Goal: Information Seeking & Learning: Learn about a topic

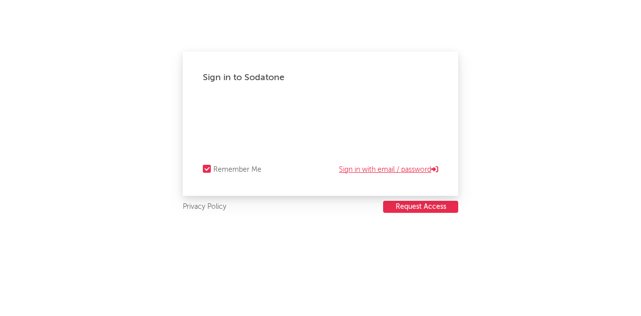
click at [380, 168] on link "Sign in with email / password" at bounding box center [388, 170] width 99 height 12
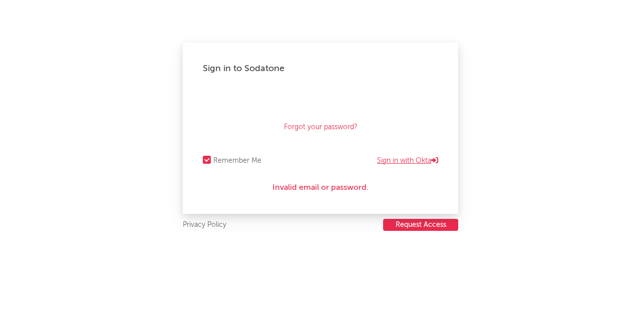
click at [407, 161] on link "Sign in with Okta" at bounding box center [407, 161] width 61 height 12
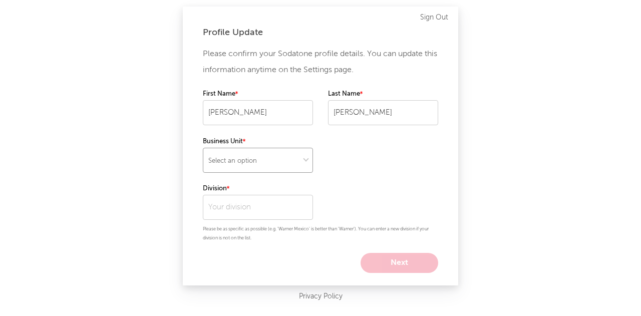
click at [285, 164] on select "Select an option" at bounding box center [258, 160] width 110 height 25
select select "recorded_music"
click at [203, 148] on select "Select an option" at bounding box center [258, 160] width 110 height 25
click at [239, 196] on input "text" at bounding box center [258, 207] width 110 height 25
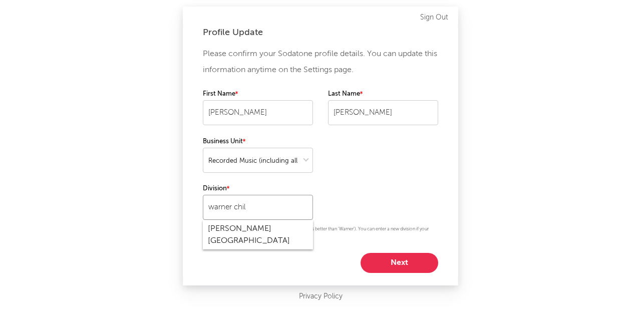
click at [244, 207] on input "warner chil" at bounding box center [258, 207] width 110 height 25
click at [283, 228] on div "Warner Music Group" at bounding box center [258, 228] width 110 height 17
type input "Warner Music Group"
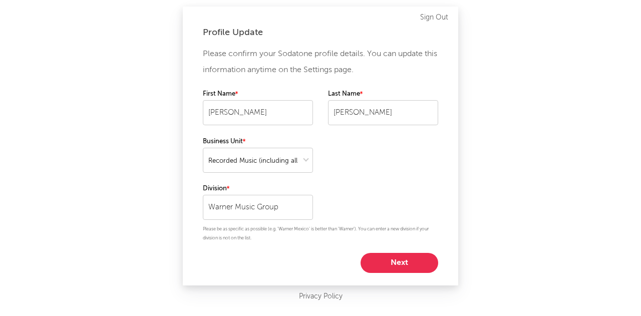
click at [410, 263] on button "Next" at bounding box center [400, 263] width 78 height 20
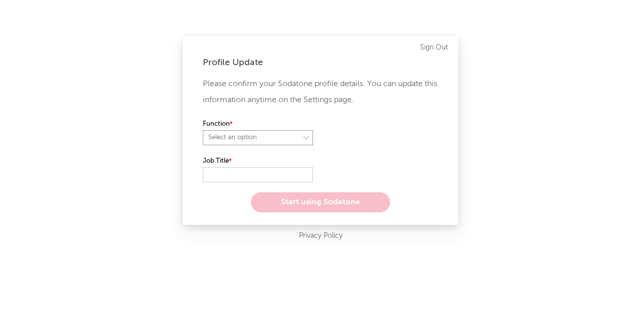
click at [274, 141] on select "Select an option" at bounding box center [258, 137] width 110 height 15
select select "marketing"
click at [203, 130] on select "Select an option" at bounding box center [258, 137] width 110 height 15
click at [241, 167] on input "text" at bounding box center [258, 174] width 110 height 15
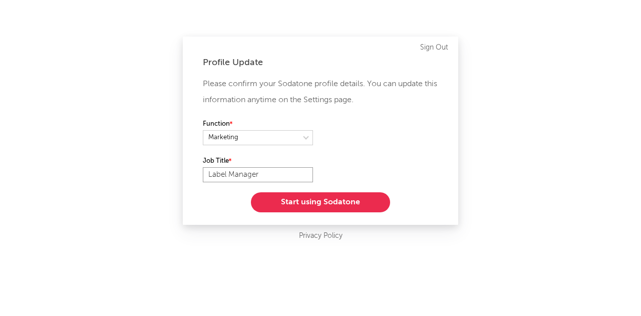
type input "Label Manager"
click at [324, 206] on button "Start using Sodatone" at bounding box center [320, 202] width 139 height 20
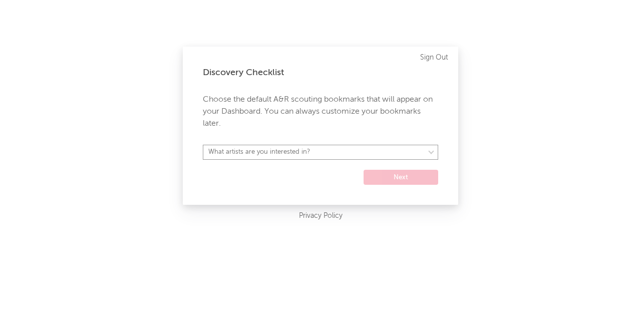
click at [300, 149] on select "What artists are you interested in?" at bounding box center [320, 152] width 235 height 15
select select "39"
click at [203, 145] on select "What artists are you interested in? Argentina Asia General Australia Austria Be…" at bounding box center [320, 152] width 235 height 15
click at [403, 174] on button "Next" at bounding box center [401, 177] width 75 height 15
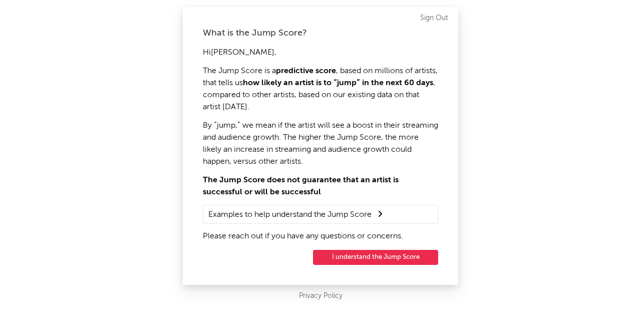
click at [377, 257] on button "I understand the Jump Score" at bounding box center [375, 257] width 125 height 15
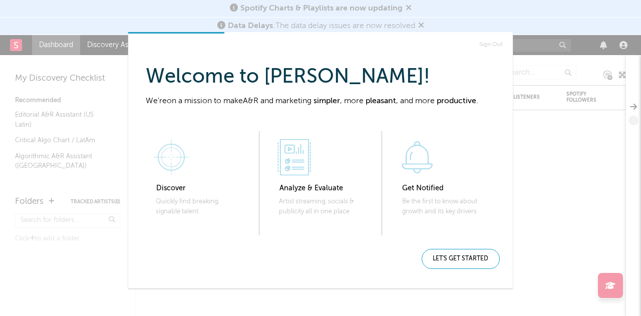
click at [524, 13] on div "Sign Out Welcome to Sodatone, Benjamín ! We're on a mission to make A&R and mar…" at bounding box center [320, 158] width 641 height 316
click at [466, 255] on div "Let's get started" at bounding box center [461, 259] width 78 height 20
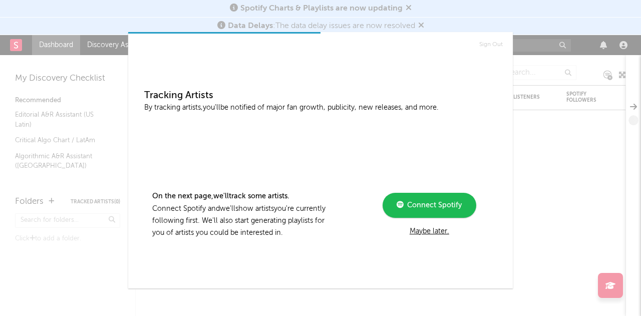
click at [428, 204] on span "Connect Spotify" at bounding box center [433, 205] width 58 height 7
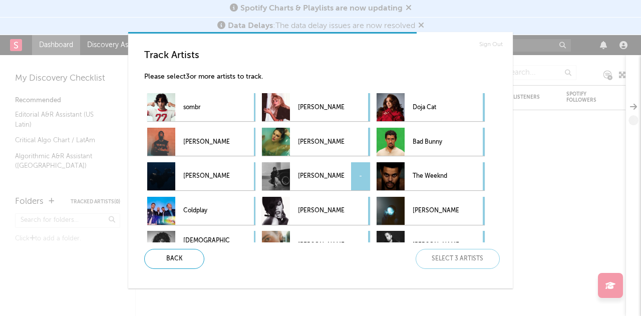
click at [334, 187] on p "Kendrick Lamar" at bounding box center [321, 176] width 46 height 23
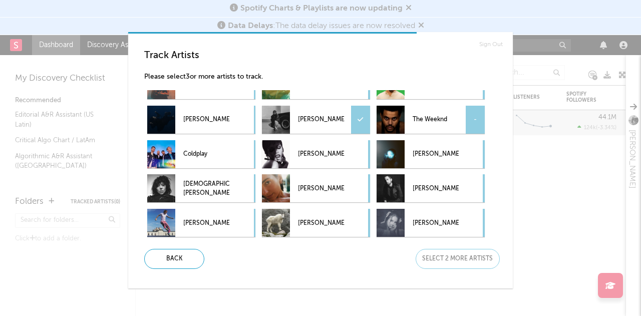
click at [428, 121] on p "The Weeknd" at bounding box center [436, 120] width 46 height 23
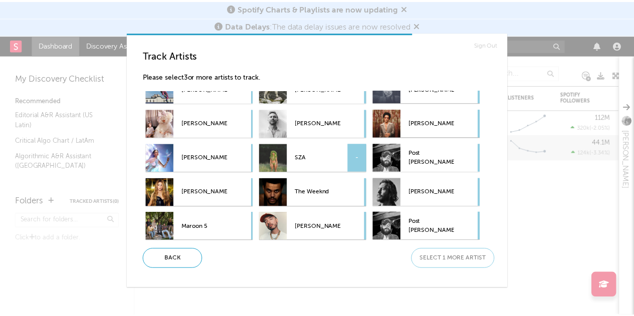
scroll to position [193, 0]
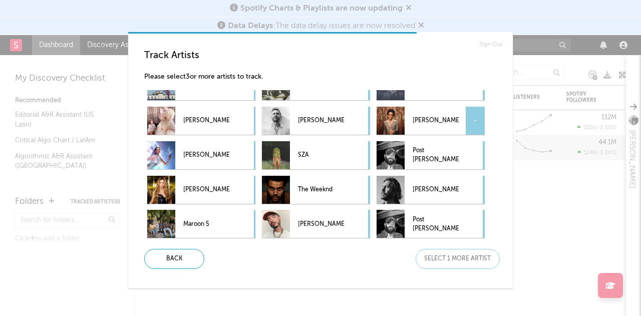
click at [443, 128] on p "Bruno Mars" at bounding box center [436, 121] width 46 height 23
click at [460, 268] on div "Next" at bounding box center [458, 259] width 84 height 20
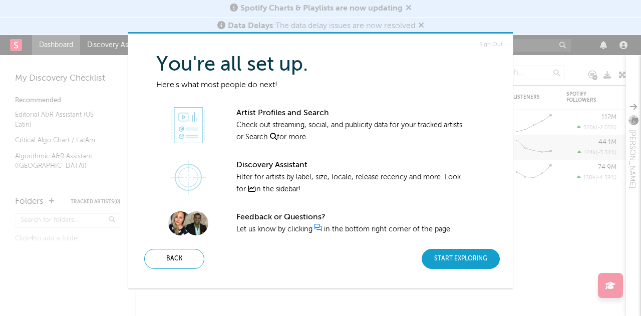
click at [446, 250] on div "Start Exploring" at bounding box center [461, 259] width 78 height 20
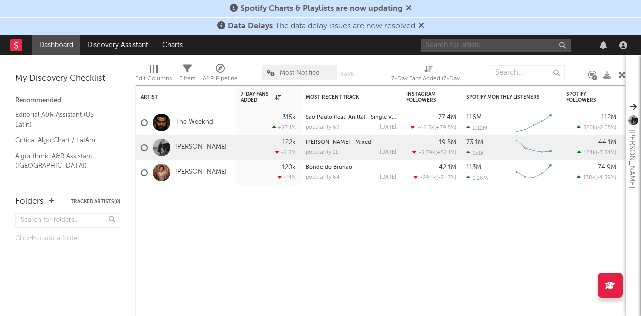
click at [461, 47] on input "text" at bounding box center [496, 45] width 150 height 13
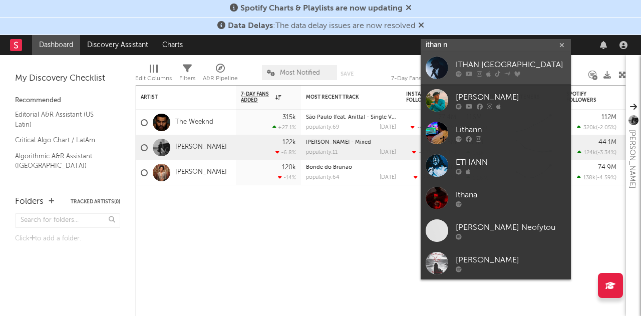
type input "ithan n"
click at [490, 74] on div at bounding box center [511, 74] width 110 height 6
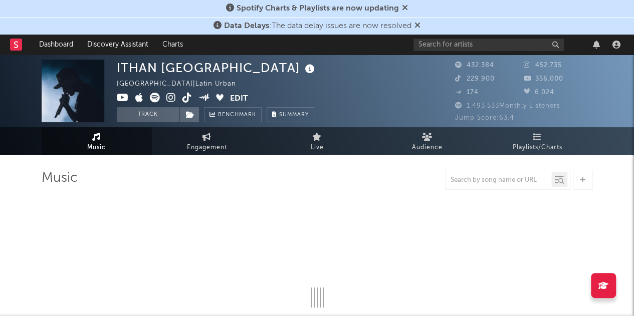
select select "6m"
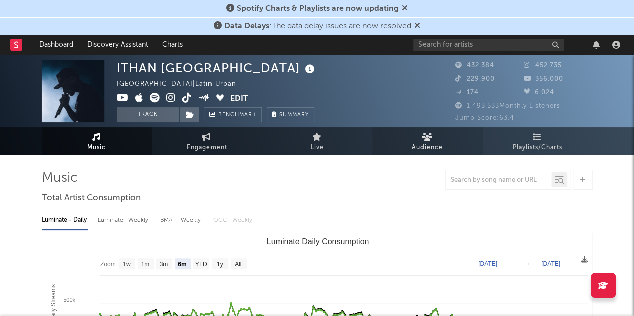
click at [427, 150] on span "Audience" at bounding box center [427, 148] width 31 height 12
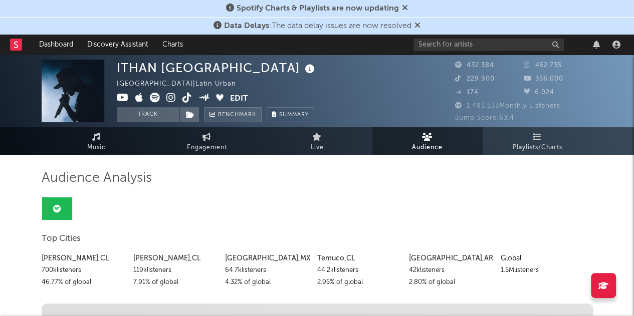
click at [240, 108] on link "Benchmark" at bounding box center [233, 114] width 58 height 15
click at [227, 142] on link "Engagement" at bounding box center [207, 141] width 110 height 28
select select "1w"
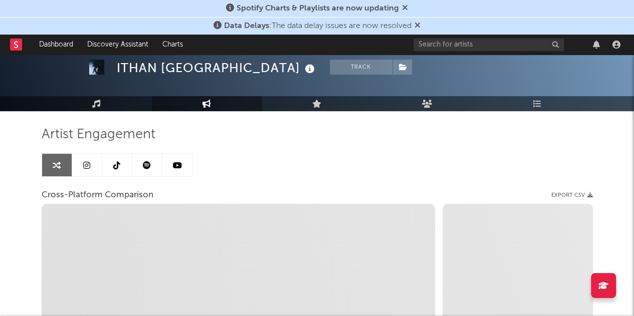
scroll to position [42, 0]
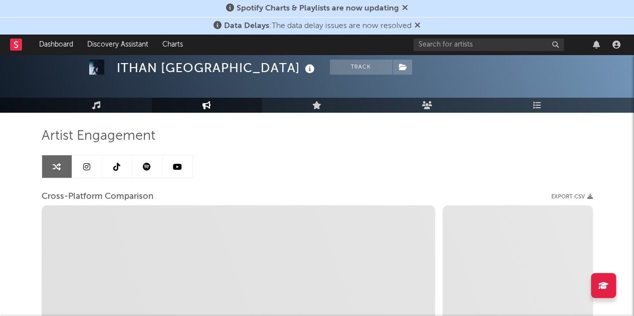
click at [405, 10] on icon at bounding box center [405, 8] width 6 height 8
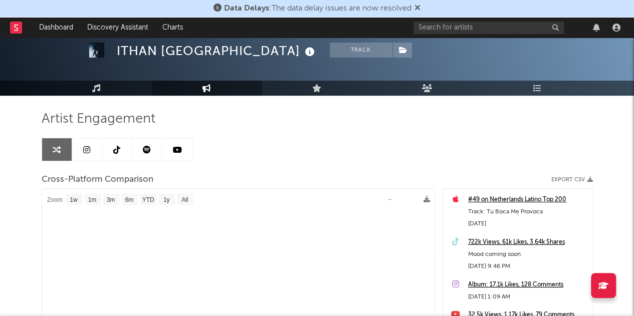
select select "1m"
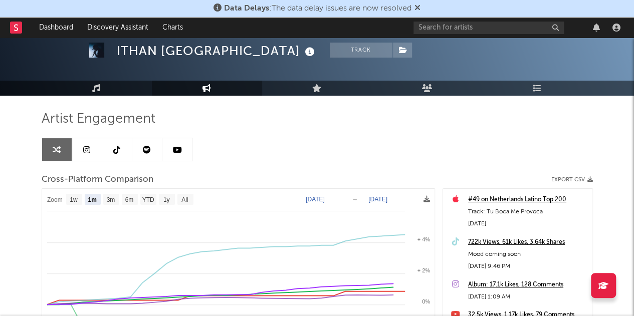
click at [416, 9] on icon at bounding box center [417, 8] width 6 height 8
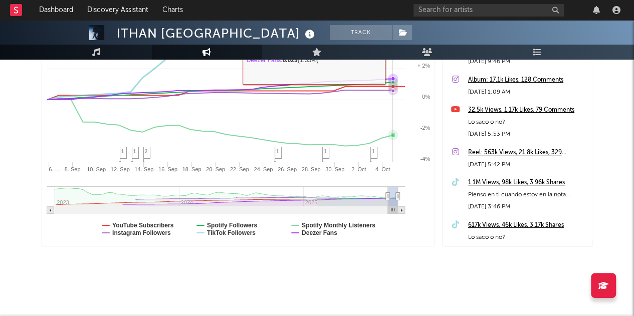
scroll to position [0, 0]
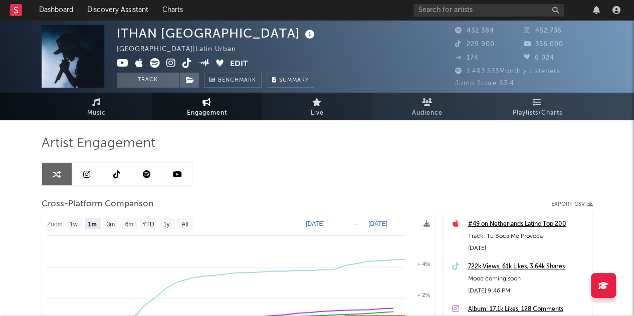
click at [319, 100] on icon at bounding box center [317, 102] width 10 height 8
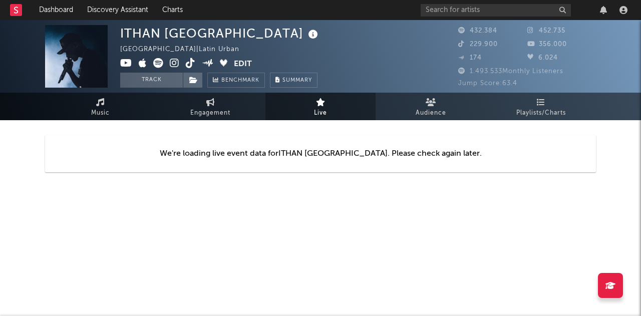
click at [306, 34] on icon at bounding box center [313, 35] width 15 height 14
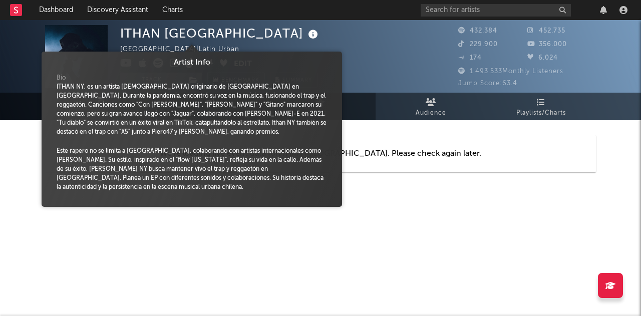
click at [306, 34] on icon at bounding box center [313, 35] width 15 height 14
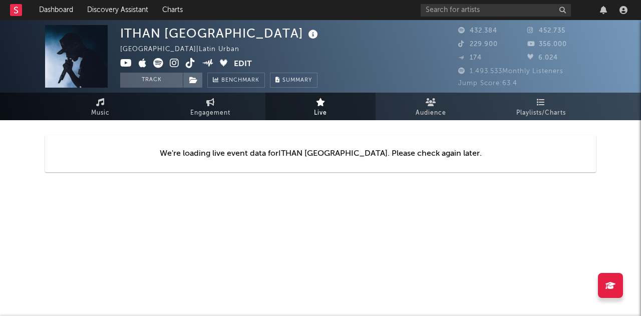
click at [240, 63] on button "Edit" at bounding box center [243, 64] width 18 height 13
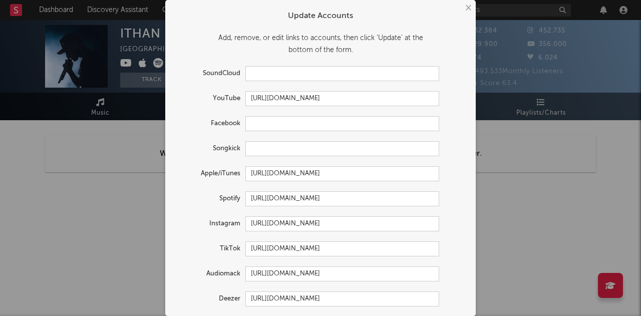
click at [535, 123] on div "× Update Accounts Add, remove, or edit links to accounts, then click 'Update' a…" at bounding box center [320, 158] width 641 height 316
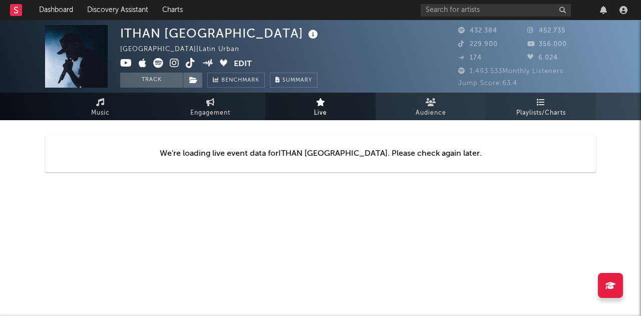
click at [529, 103] on link "Playlists/Charts" at bounding box center [541, 107] width 110 height 28
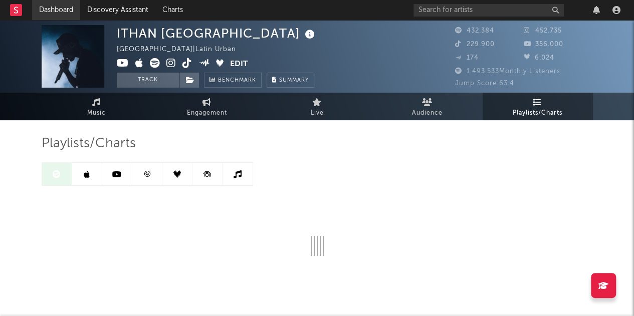
click at [57, 6] on link "Dashboard" at bounding box center [56, 10] width 48 height 20
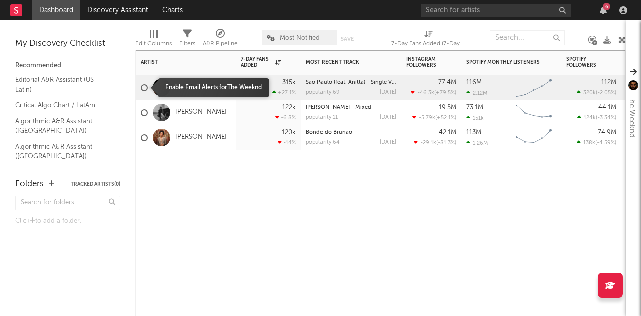
click at [142, 87] on div at bounding box center [144, 87] width 7 height 7
click at [141, 87] on input "checkbox" at bounding box center [141, 87] width 0 height 9
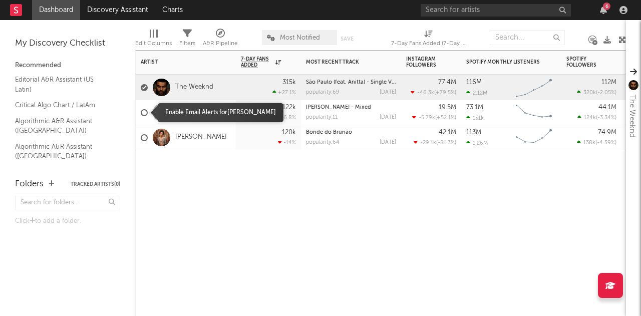
click at [145, 108] on label at bounding box center [144, 112] width 7 height 9
click at [141, 108] on input "checkbox" at bounding box center [141, 112] width 0 height 9
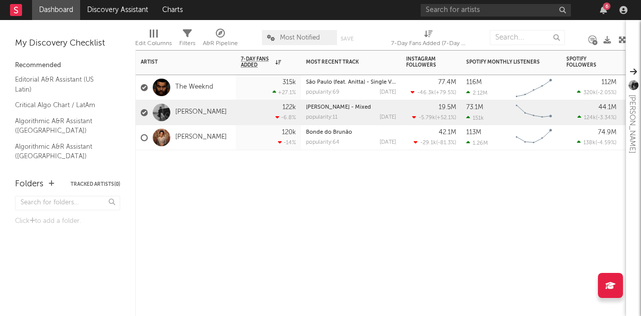
click at [146, 134] on label at bounding box center [144, 137] width 7 height 9
click at [141, 134] on input "checkbox" at bounding box center [141, 137] width 0 height 9
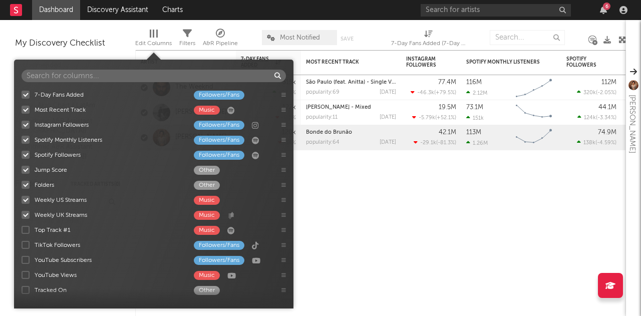
click at [150, 33] on div at bounding box center [151, 34] width 2 height 8
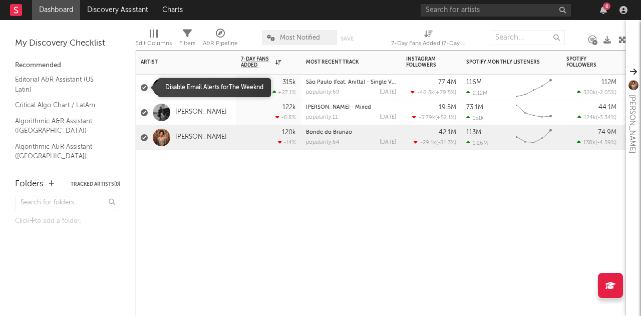
click at [142, 85] on div at bounding box center [144, 87] width 7 height 7
click at [141, 85] on input "checkbox" at bounding box center [141, 87] width 0 height 9
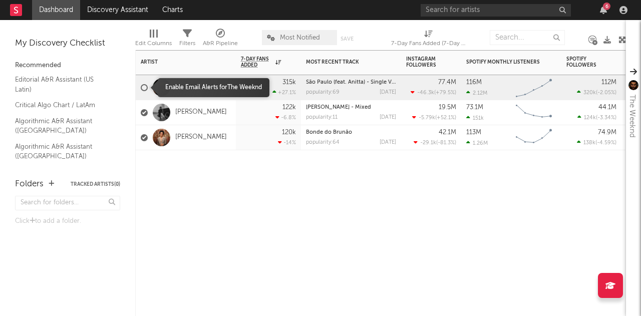
click at [142, 85] on div at bounding box center [144, 87] width 7 height 7
click at [141, 85] on input "checkbox" at bounding box center [141, 87] width 0 height 9
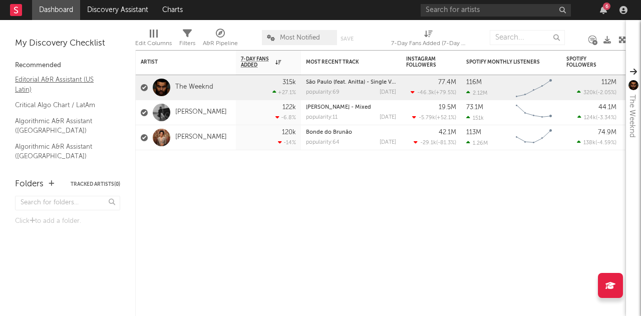
click at [55, 79] on link "Editorial A&R Assistant (US Latin)" at bounding box center [62, 84] width 95 height 21
click at [224, 36] on icon at bounding box center [220, 33] width 9 height 9
click at [74, 98] on div "× Status Priority Source Genres Deal Rights Registered Option Option Count Opti…" at bounding box center [320, 158] width 641 height 316
click at [52, 81] on link "Editorial A&R Assistant (US Latin)" at bounding box center [62, 84] width 95 height 21
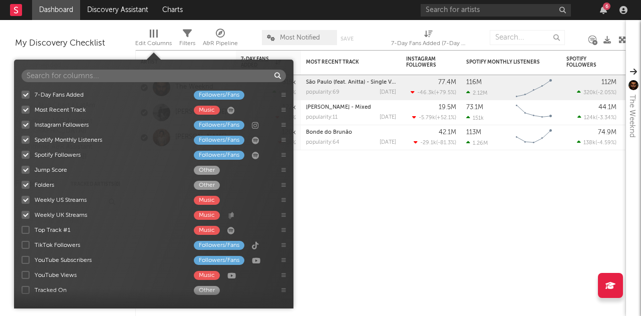
click at [158, 36] on span "Edit Columns" at bounding box center [153, 40] width 37 height 20
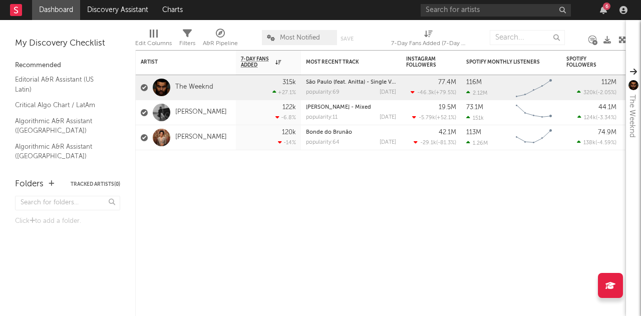
click at [158, 36] on span "Edit Columns" at bounding box center [153, 40] width 37 height 20
click at [474, 8] on input "text" at bounding box center [496, 10] width 150 height 13
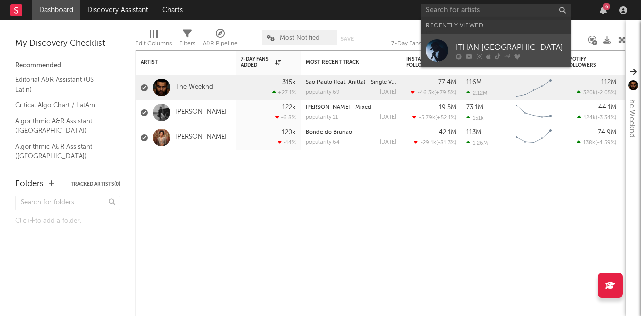
click at [477, 55] on icon at bounding box center [480, 56] width 6 height 6
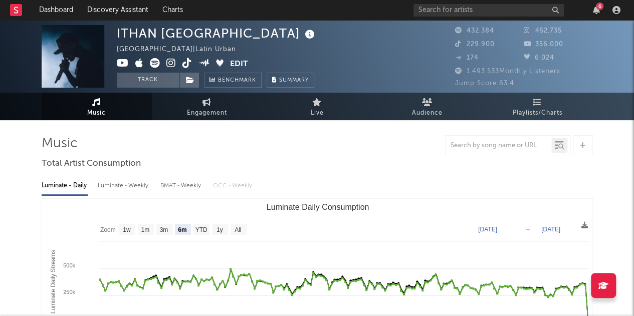
select select "6m"
click at [577, 136] on div at bounding box center [582, 145] width 20 height 20
click at [582, 148] on icon at bounding box center [583, 145] width 6 height 7
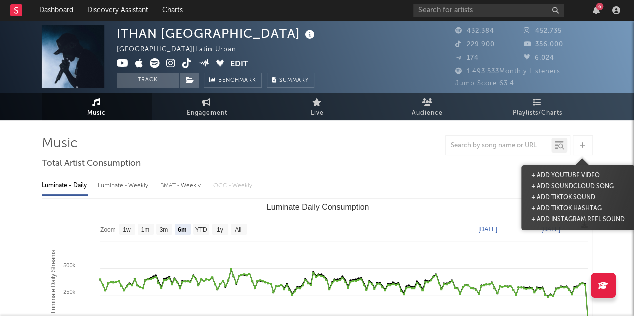
click at [580, 148] on icon at bounding box center [583, 145] width 6 height 7
click at [551, 144] on div at bounding box center [559, 145] width 16 height 15
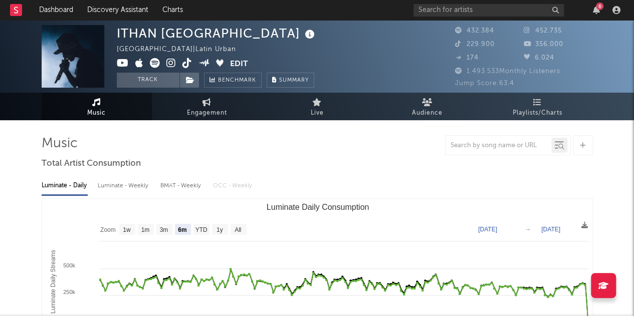
click at [518, 150] on div at bounding box center [498, 145] width 106 height 13
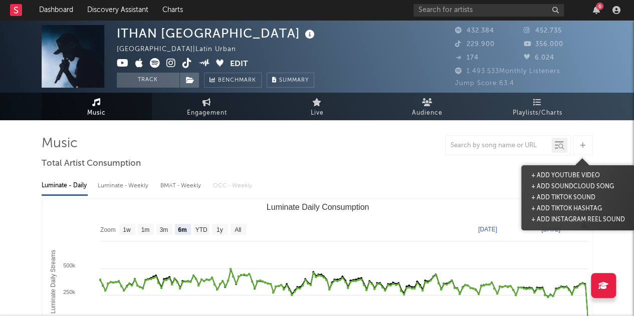
click at [580, 146] on icon at bounding box center [583, 145] width 6 height 7
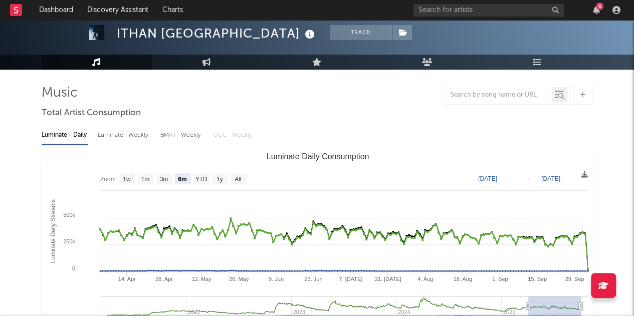
scroll to position [50, 0]
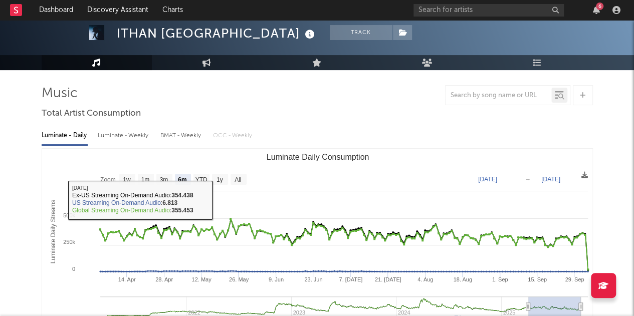
click at [188, 140] on div "BMAT - Weekly" at bounding box center [181, 135] width 43 height 17
select select "6m"
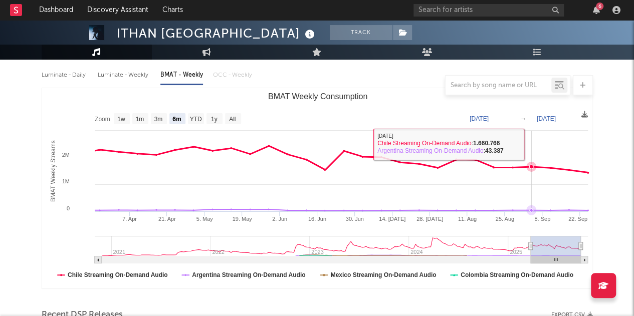
scroll to position [114, 0]
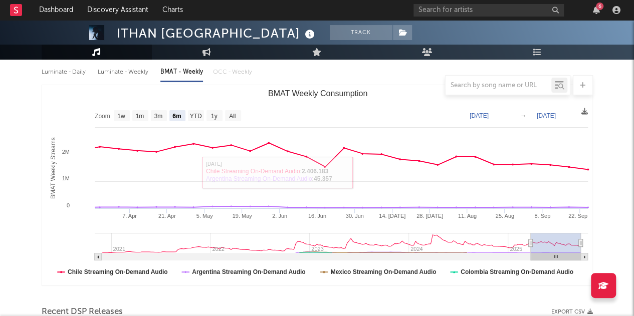
click at [133, 74] on div "Luminate - Weekly" at bounding box center [124, 72] width 53 height 17
select select "6m"
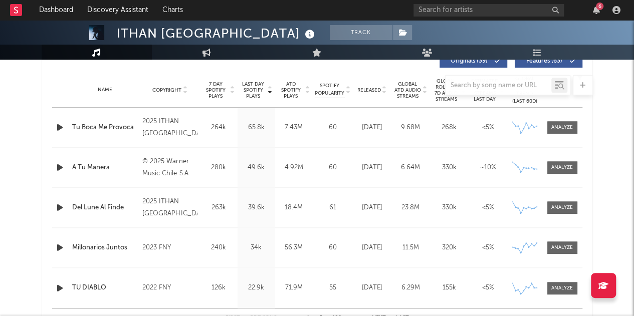
scroll to position [379, 0]
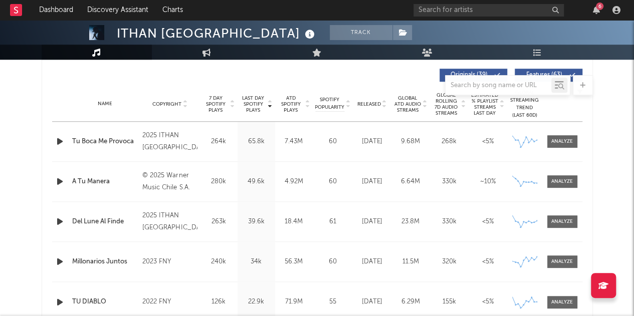
click at [218, 108] on span "7 Day Spotify Plays" at bounding box center [215, 104] width 27 height 18
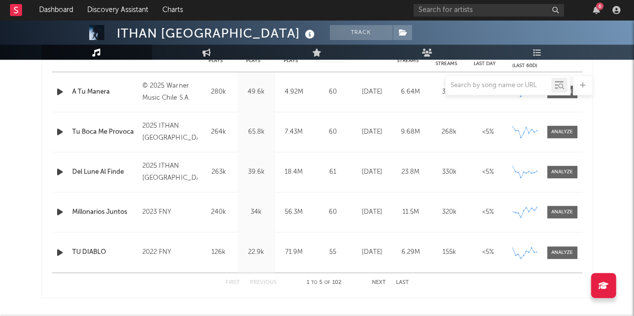
scroll to position [478, 0]
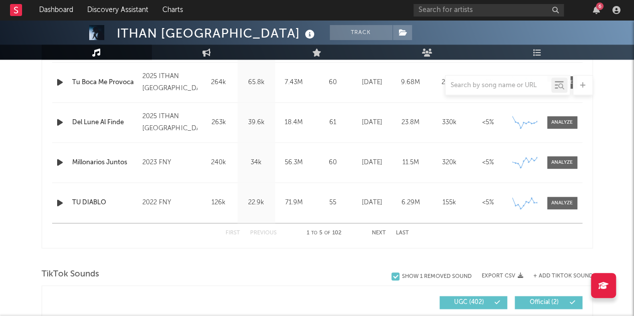
click at [385, 232] on button "Next" at bounding box center [379, 233] width 14 height 6
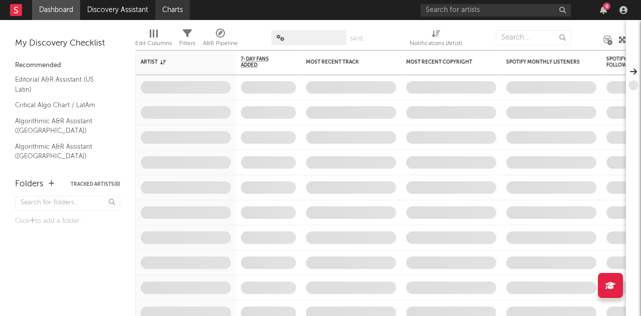
click at [183, 12] on link "Charts" at bounding box center [172, 10] width 35 height 20
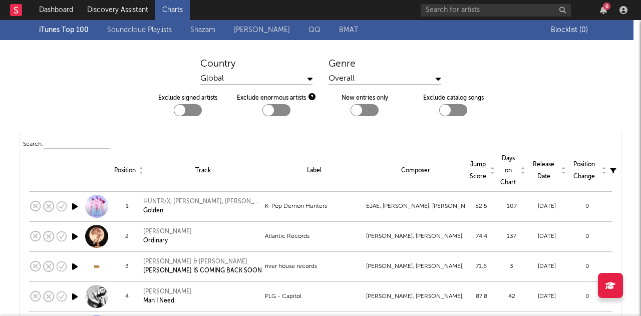
click at [232, 69] on div "Country" at bounding box center [256, 64] width 112 height 12
click at [232, 73] on div "Global" at bounding box center [256, 79] width 112 height 13
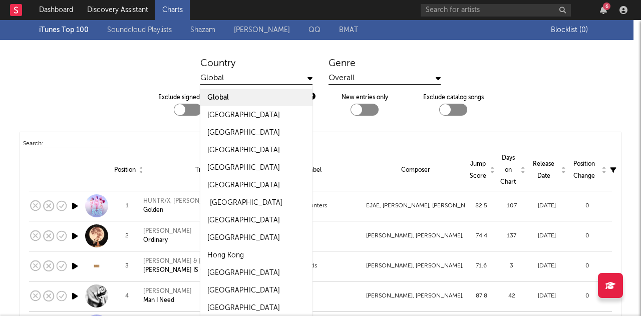
scroll to position [1, 0]
click at [235, 76] on div "Global" at bounding box center [256, 78] width 112 height 13
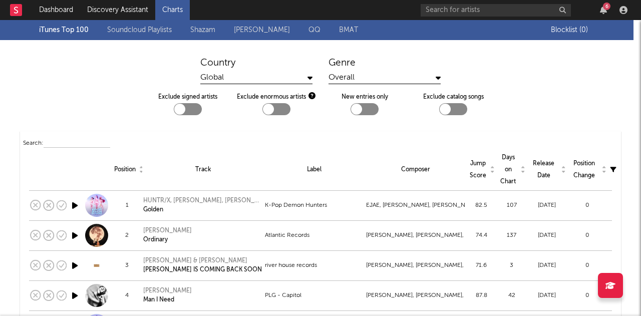
click at [235, 76] on div "Global" at bounding box center [256, 78] width 112 height 13
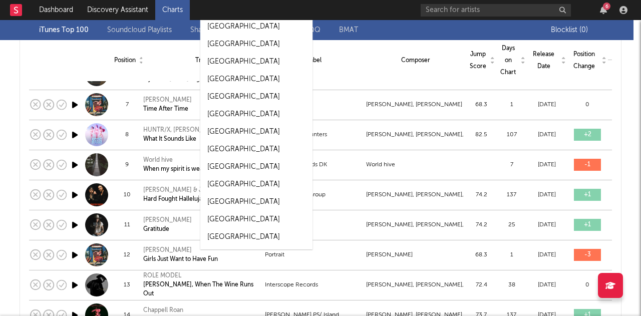
scroll to position [0, 0]
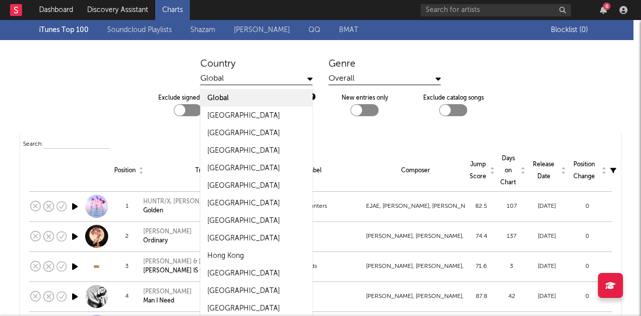
click at [273, 78] on div "Global" at bounding box center [256, 79] width 112 height 13
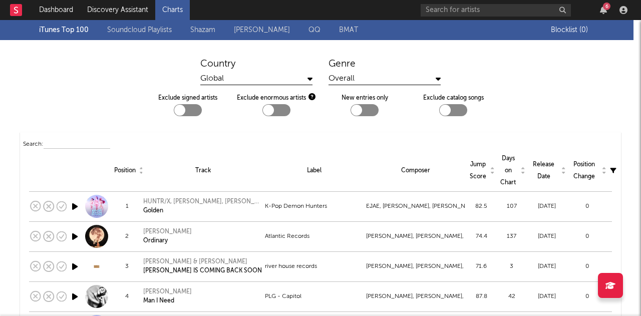
click at [259, 84] on div "Global" at bounding box center [256, 79] width 112 height 13
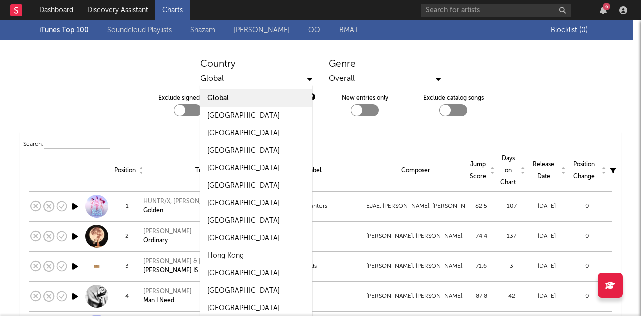
click at [478, 56] on div "Country Global Global United States United Kingdom Australia Canada Germany Fra…" at bounding box center [320, 91] width 641 height 82
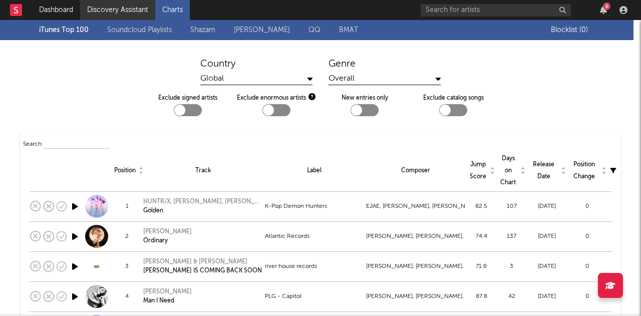
click at [103, 14] on link "Discovery Assistant" at bounding box center [117, 10] width 75 height 20
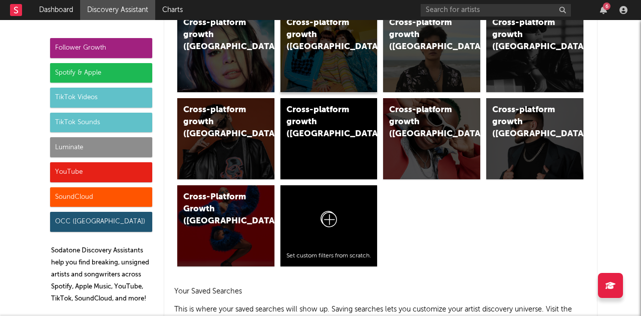
scroll to position [699, 0]
click at [327, 226] on icon at bounding box center [329, 222] width 19 height 24
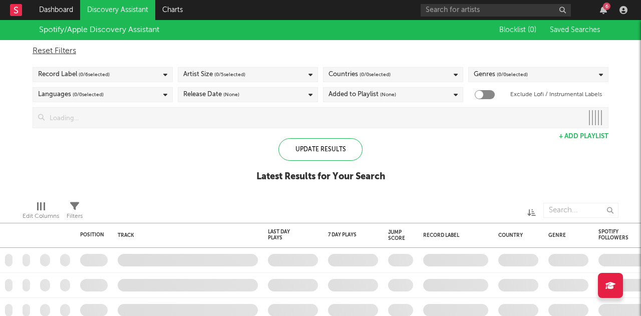
checkbox input "true"
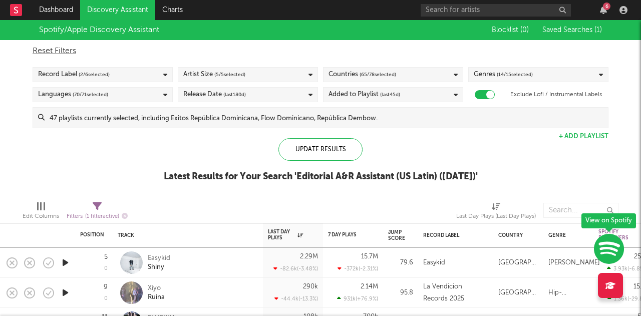
click at [100, 74] on span "( 2 / 6 selected)" at bounding box center [94, 75] width 31 height 12
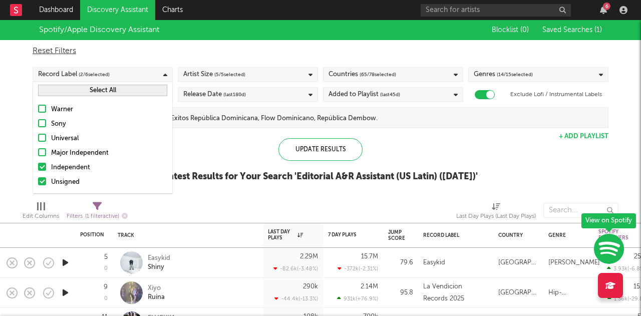
click at [63, 107] on div "Warner" at bounding box center [109, 110] width 116 height 12
click at [38, 107] on input "Warner" at bounding box center [38, 110] width 0 height 12
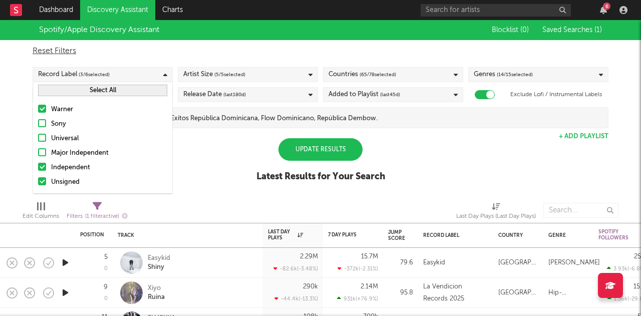
click at [72, 168] on div "Independent" at bounding box center [109, 168] width 116 height 12
click at [38, 168] on input "Independent" at bounding box center [38, 168] width 0 height 12
click at [67, 179] on div "Unsigned" at bounding box center [109, 182] width 116 height 12
click at [38, 179] on input "Unsigned" at bounding box center [38, 182] width 0 height 12
click at [180, 173] on div "Spotify/Apple Discovery Assistant Blocklist ( 0 ) Saved Searches ( 1 ) Reset Fi…" at bounding box center [320, 106] width 641 height 173
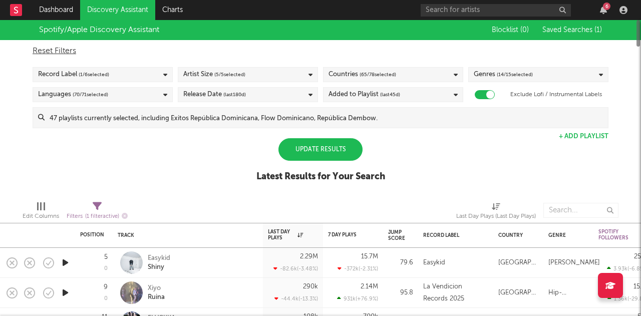
click at [317, 152] on div "Update Results" at bounding box center [320, 149] width 84 height 23
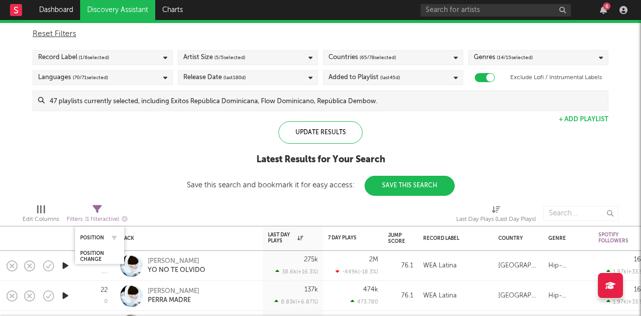
click at [102, 232] on div "Position" at bounding box center [99, 238] width 39 height 20
click at [100, 256] on div "Position Change" at bounding box center [92, 256] width 24 height 12
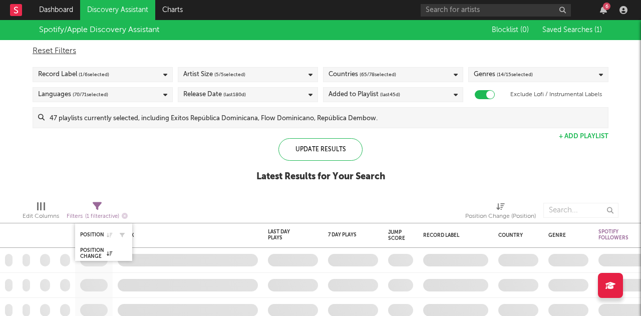
click at [95, 231] on div "Position" at bounding box center [103, 235] width 47 height 20
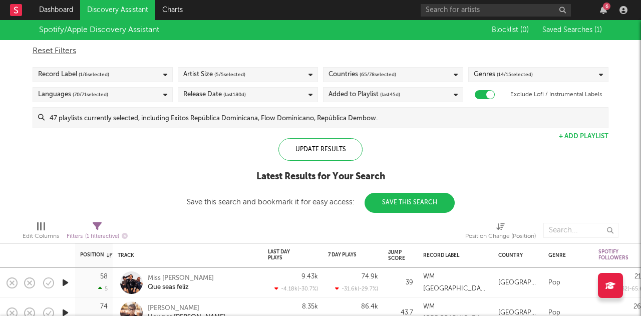
click at [237, 74] on span "( 5 / 5 selected)" at bounding box center [229, 75] width 31 height 12
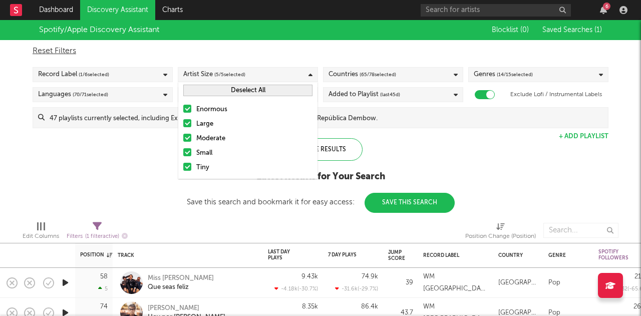
click at [236, 73] on span "( 5 / 5 selected)" at bounding box center [229, 75] width 31 height 12
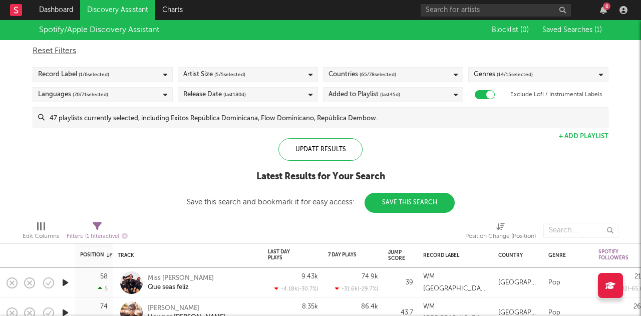
click at [383, 74] on span "( 65 / 78 selected)" at bounding box center [378, 75] width 37 height 12
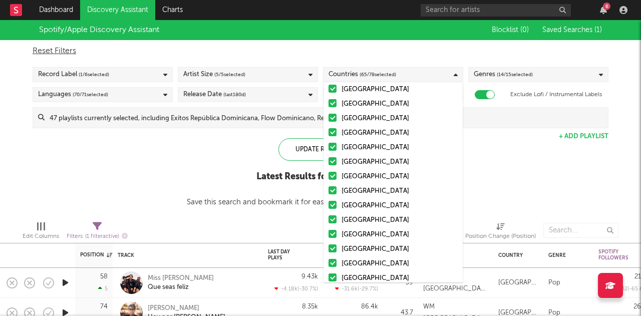
scroll to position [89, 0]
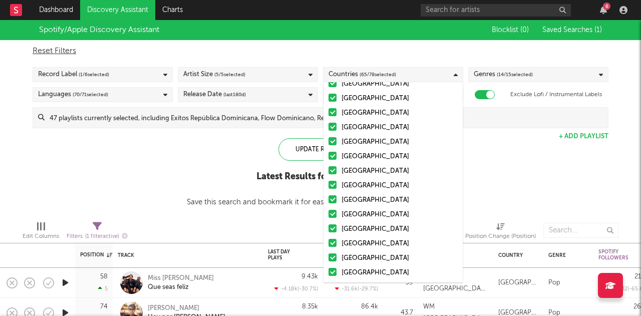
click at [513, 184] on div "Spotify/Apple Discovery Assistant Blocklist ( 0 ) Saved Searches ( 1 ) Reset Fi…" at bounding box center [320, 116] width 641 height 193
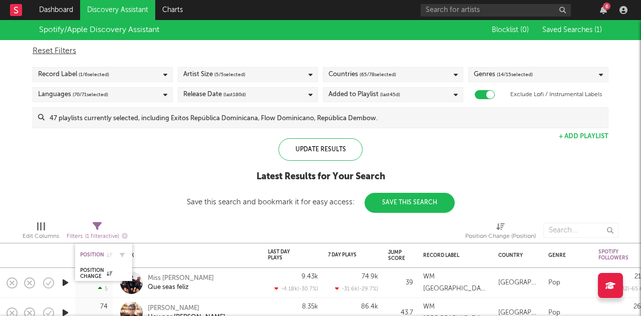
click at [96, 253] on div "Position" at bounding box center [96, 255] width 32 height 6
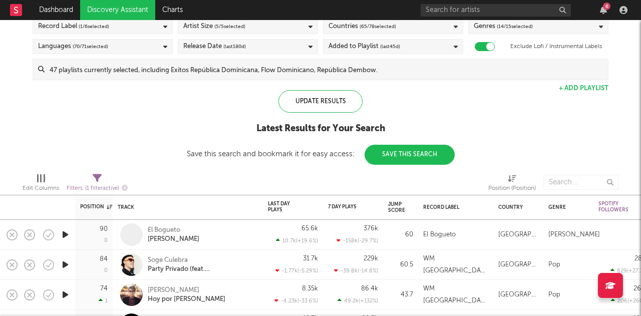
click at [97, 177] on icon at bounding box center [97, 178] width 9 height 9
select select "max"
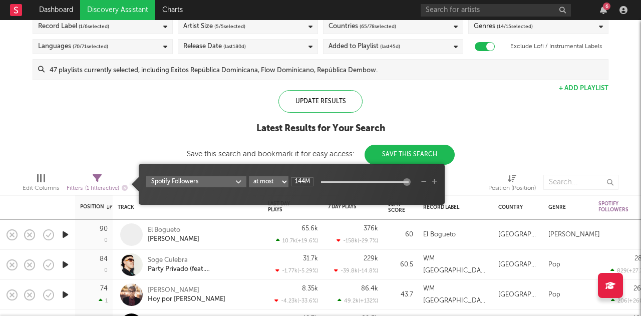
type input "161M"
drag, startPoint x: 379, startPoint y: 181, endPoint x: 424, endPoint y: 185, distance: 45.3
click at [424, 185] on div "Spotify Followers at least at most between 161M" at bounding box center [291, 181] width 291 height 11
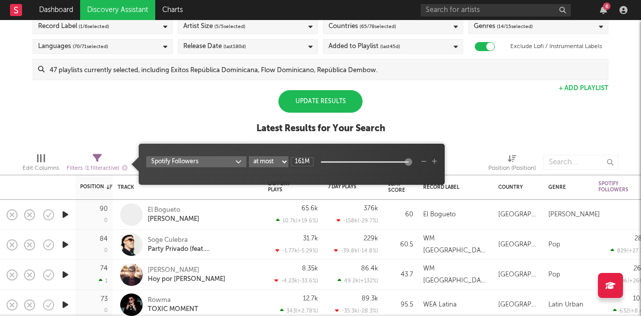
click at [137, 131] on div "Spotify/Apple Discovery Assistant Blocklist ( 0 ) Saved Searches ( 1 ) Reset Fi…" at bounding box center [320, 58] width 641 height 173
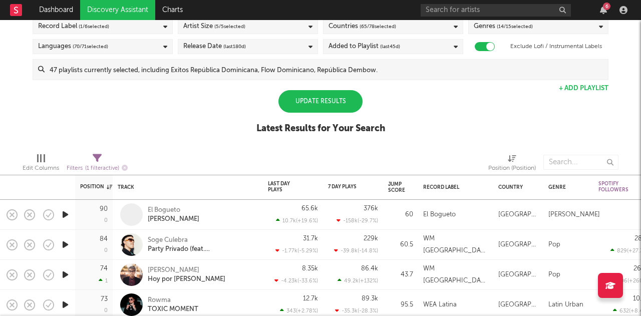
click at [96, 159] on icon at bounding box center [97, 158] width 9 height 9
select select "max"
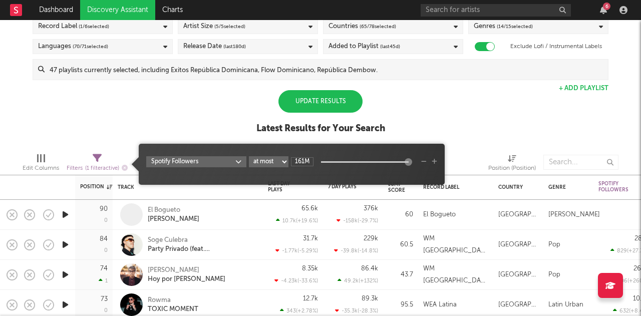
click at [97, 135] on div "Spotify/Apple Discovery Assistant Blocklist ( 0 ) Saved Searches ( 1 ) Reset Fi…" at bounding box center [320, 58] width 641 height 173
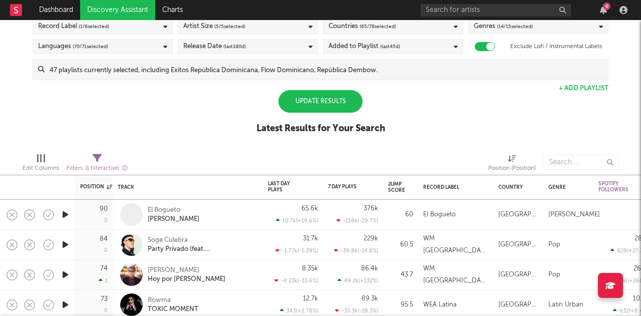
select select "max"
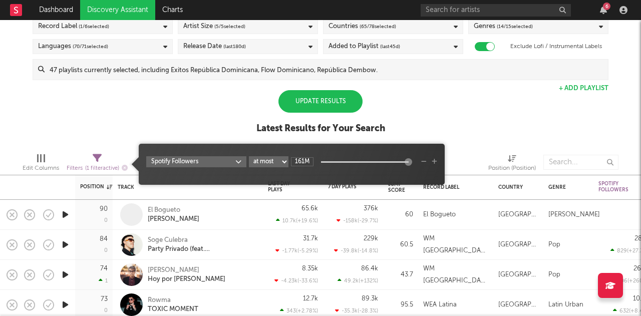
click at [92, 167] on span "( 1 filter active)" at bounding box center [102, 169] width 34 height 6
click at [124, 168] on icon "button" at bounding box center [125, 168] width 6 height 6
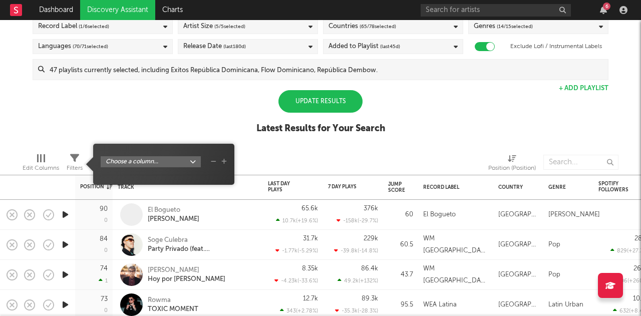
click at [145, 164] on body "Dashboard Discovery Assistant Charts 6 Notifications Settings All Growth Releas…" at bounding box center [320, 158] width 641 height 316
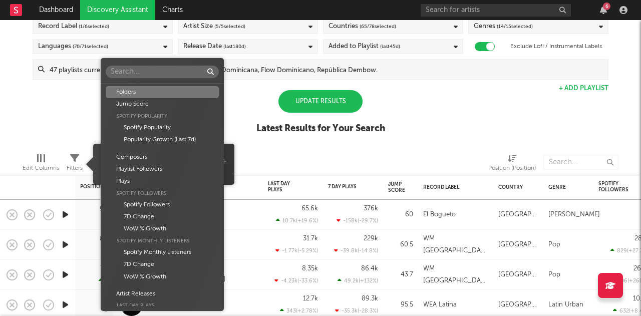
click at [49, 76] on div "Folders Jump Score Spotify Popularity Spotify Popularity Popularity Growth (Las…" at bounding box center [320, 158] width 641 height 316
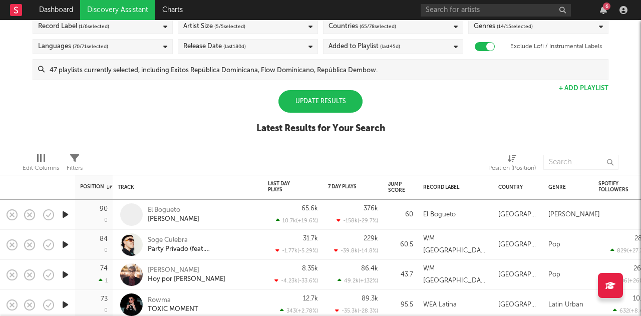
click at [157, 135] on div "Spotify/Apple Discovery Assistant Blocklist ( 0 ) Saved Searches ( 1 ) Reset Fi…" at bounding box center [320, 58] width 641 height 173
click at [295, 104] on div "Update Results" at bounding box center [320, 101] width 84 height 23
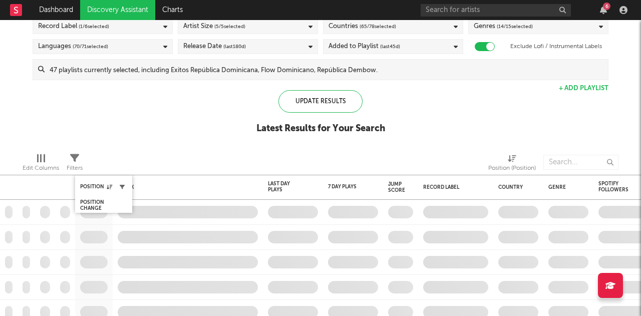
click at [126, 187] on button "button" at bounding box center [122, 187] width 10 height 10
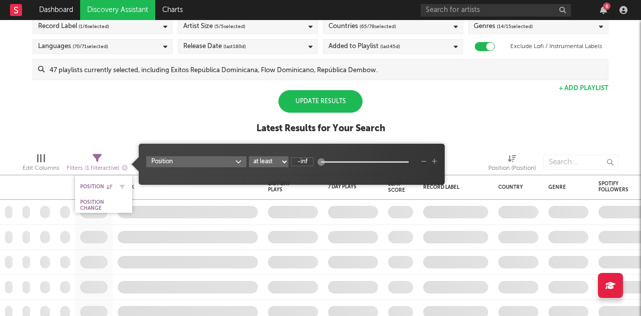
click at [98, 186] on div "Position" at bounding box center [96, 187] width 32 height 6
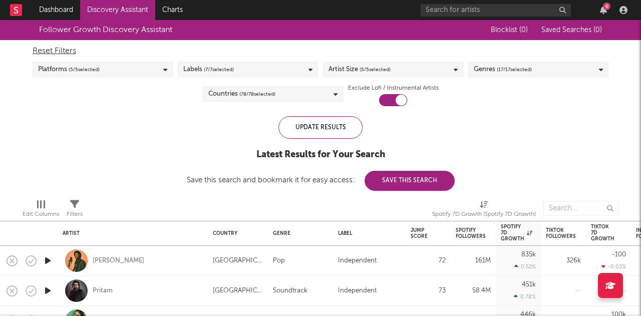
click at [298, 95] on div "Countries ( 78 / 78 selected)" at bounding box center [273, 94] width 140 height 15
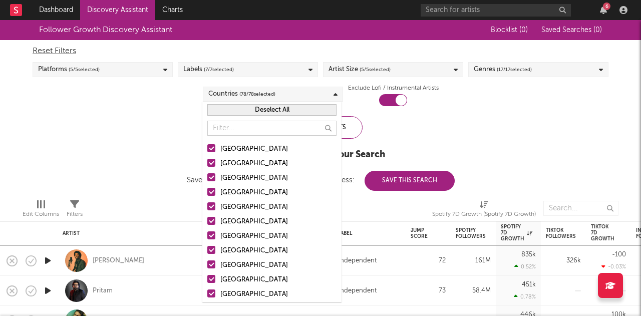
click at [263, 110] on button "Deselect All" at bounding box center [271, 110] width 129 height 12
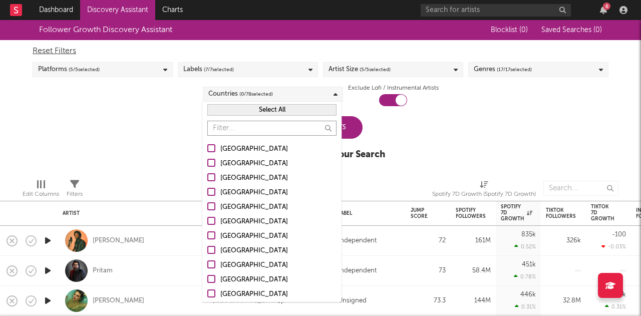
click at [260, 128] on input "text" at bounding box center [271, 128] width 129 height 15
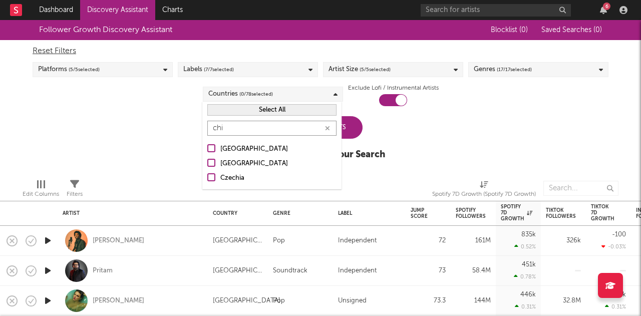
type input "chi"
click at [228, 149] on div "[GEOGRAPHIC_DATA]" at bounding box center [278, 149] width 116 height 12
click at [207, 149] on input "[GEOGRAPHIC_DATA]" at bounding box center [207, 149] width 0 height 12
click at [105, 130] on div "Follower Growth Discovery Assistant Blocklist ( 0 ) Saved Searches ( 0 ) Reset …" at bounding box center [320, 95] width 641 height 151
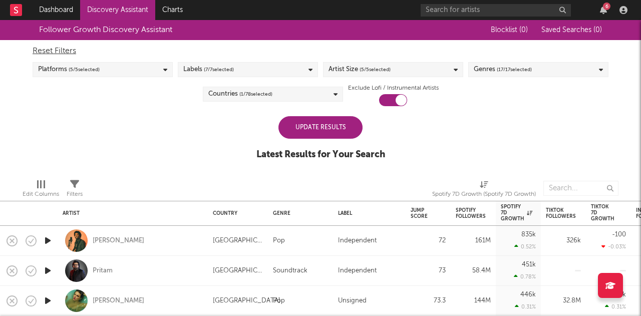
click at [324, 127] on div "Update Results" at bounding box center [320, 127] width 84 height 23
